Goal: Information Seeking & Learning: Learn about a topic

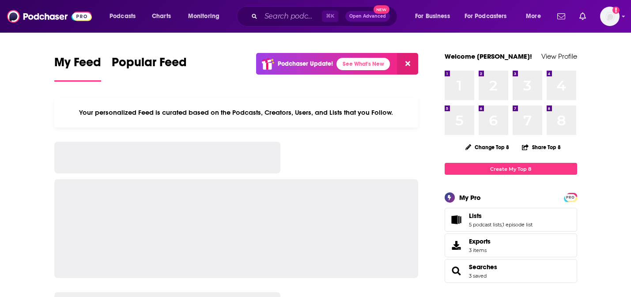
click at [249, 18] on div "⌘ K Open Advanced New" at bounding box center [317, 16] width 161 height 20
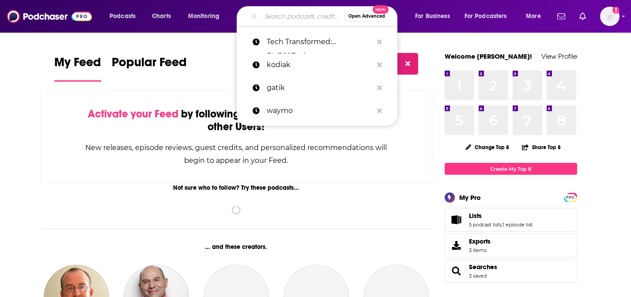
click at [274, 20] on input "Search podcasts, credits, & more..." at bounding box center [302, 16] width 83 height 14
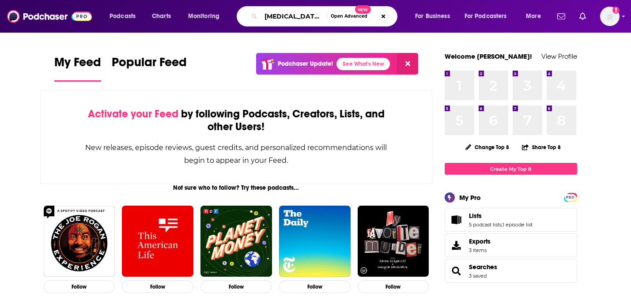
type input "[MEDICAL_DATA] Digital"
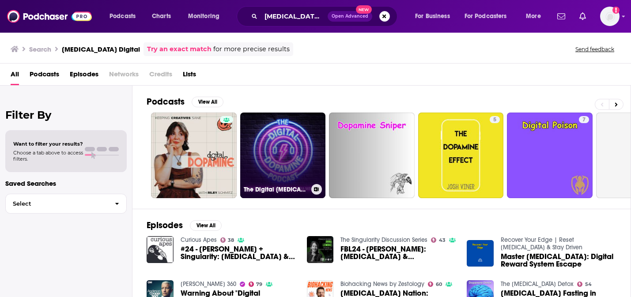
click at [282, 137] on link "The Digital [MEDICAL_DATA] Podcast" at bounding box center [283, 156] width 86 height 86
